Goal: Check status: Check status

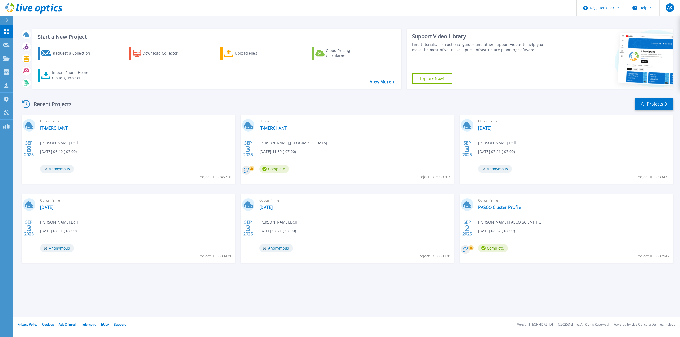
click at [48, 102] on div "Recent Projects" at bounding box center [49, 104] width 58 height 13
click at [656, 104] on link "All Projects" at bounding box center [654, 104] width 39 height 12
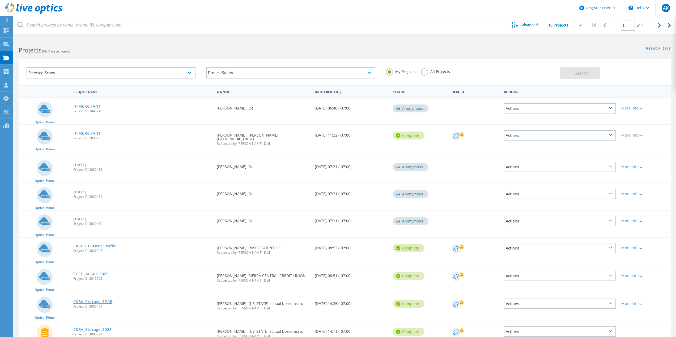
click at [89, 300] on link "CSBA_Storage_3PAR" at bounding box center [92, 302] width 39 height 4
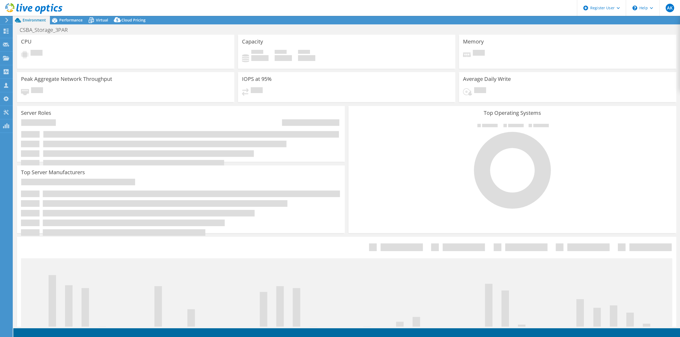
select select "USD"
